Goal: Navigation & Orientation: Find specific page/section

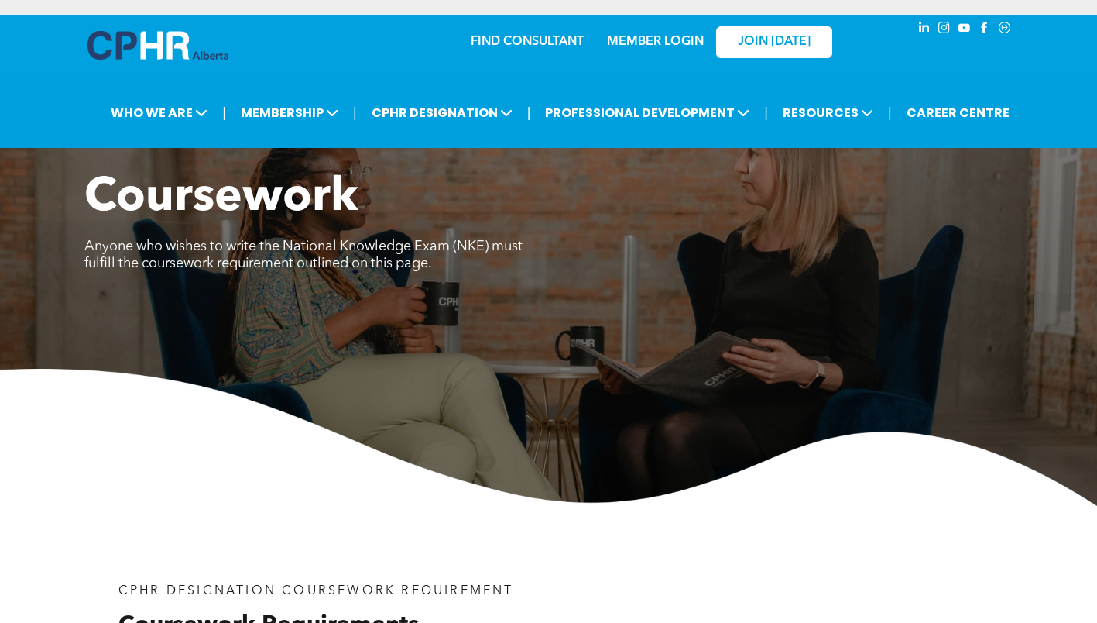
scroll to position [5, 0]
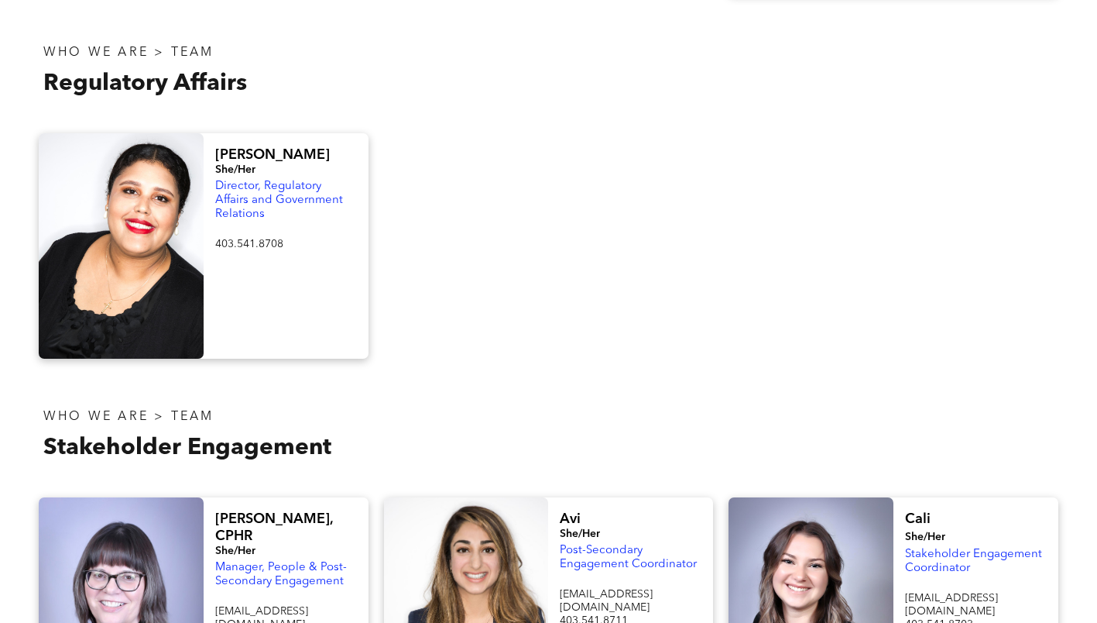
scroll to position [891, 0]
click at [471, 256] on div at bounding box center [548, 244] width 345 height 225
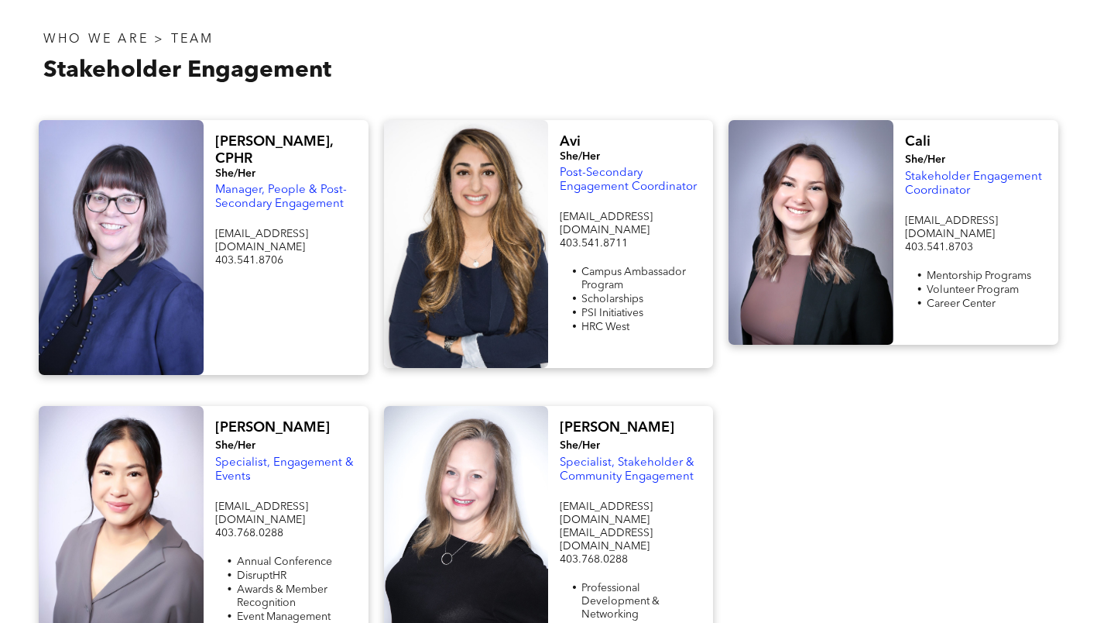
scroll to position [1266, 0]
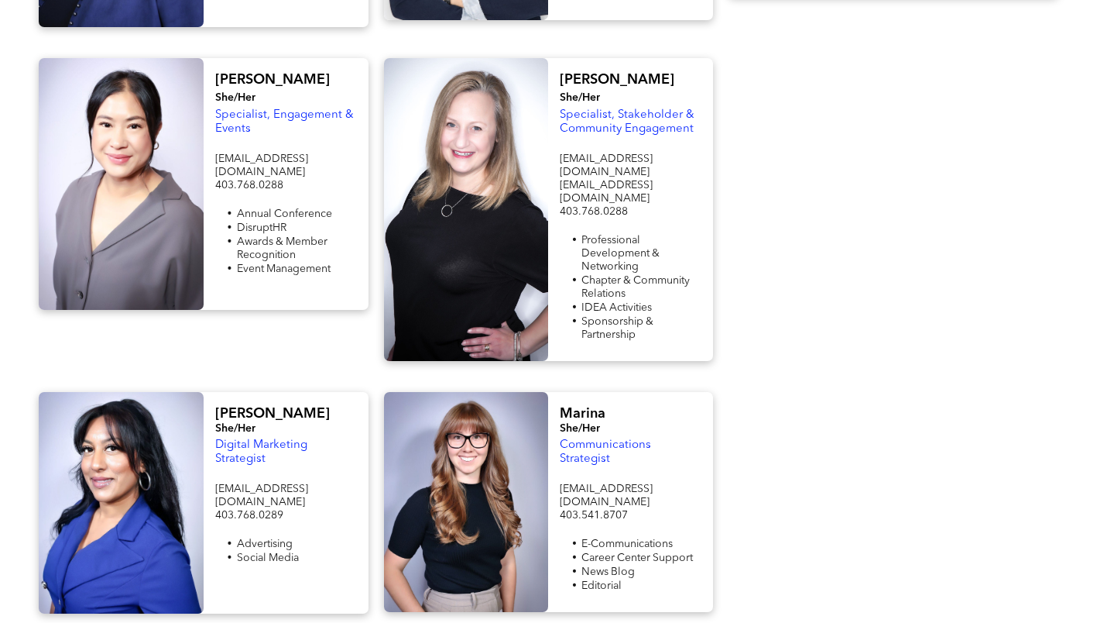
scroll to position [1616, 0]
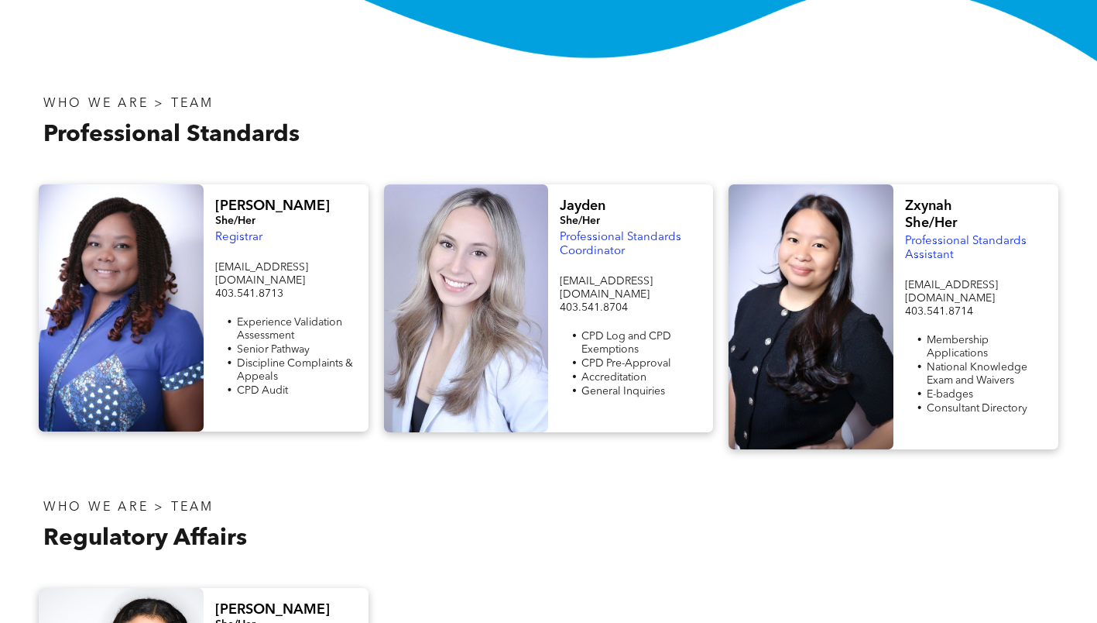
scroll to position [436, 0]
